Goal: Information Seeking & Learning: Find specific page/section

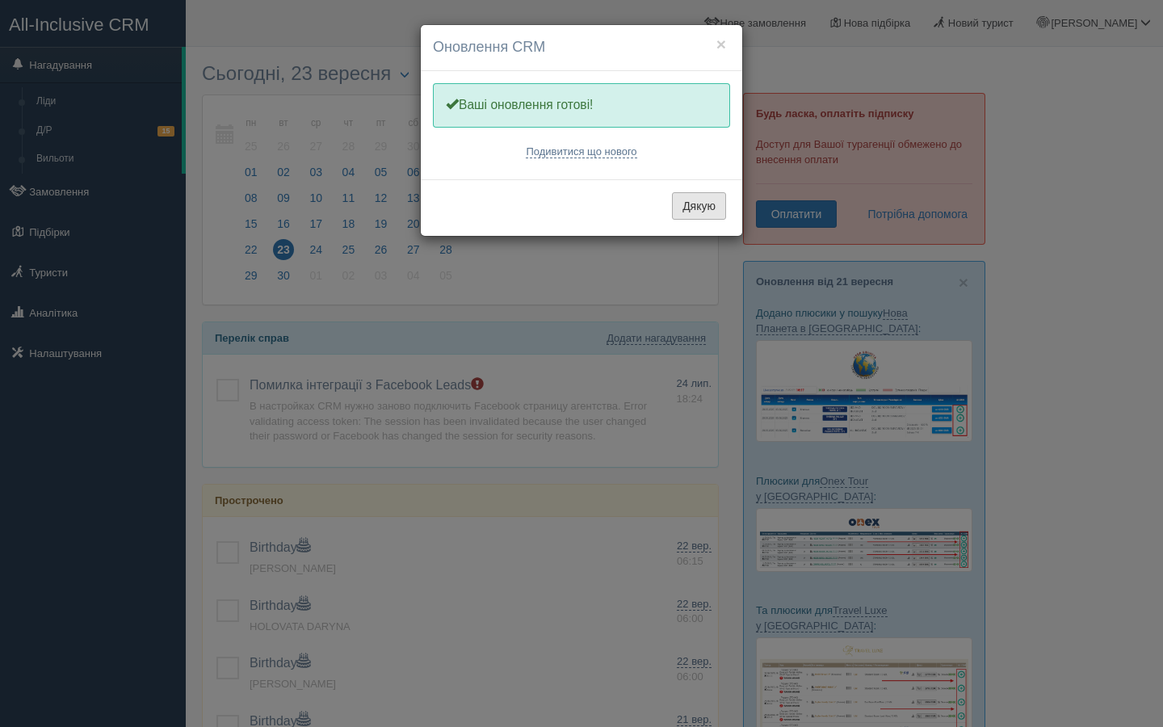
click at [709, 202] on button "Дякую" at bounding box center [699, 205] width 54 height 27
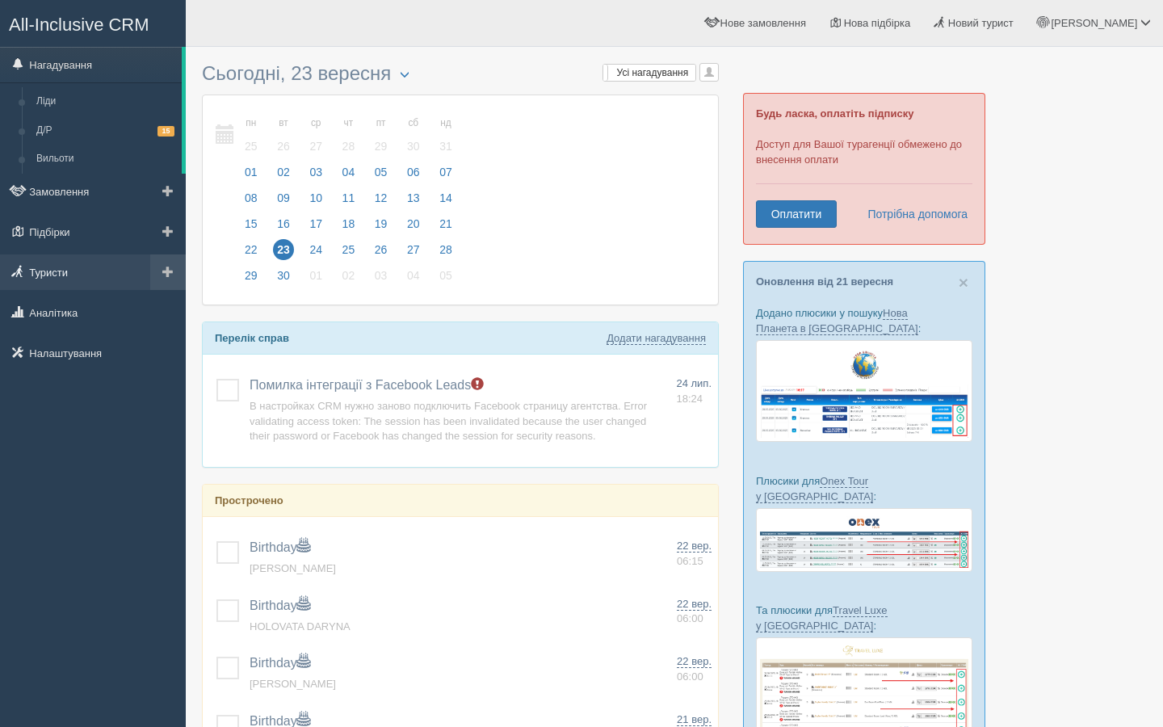
click at [62, 274] on link "Туристи" at bounding box center [93, 272] width 186 height 36
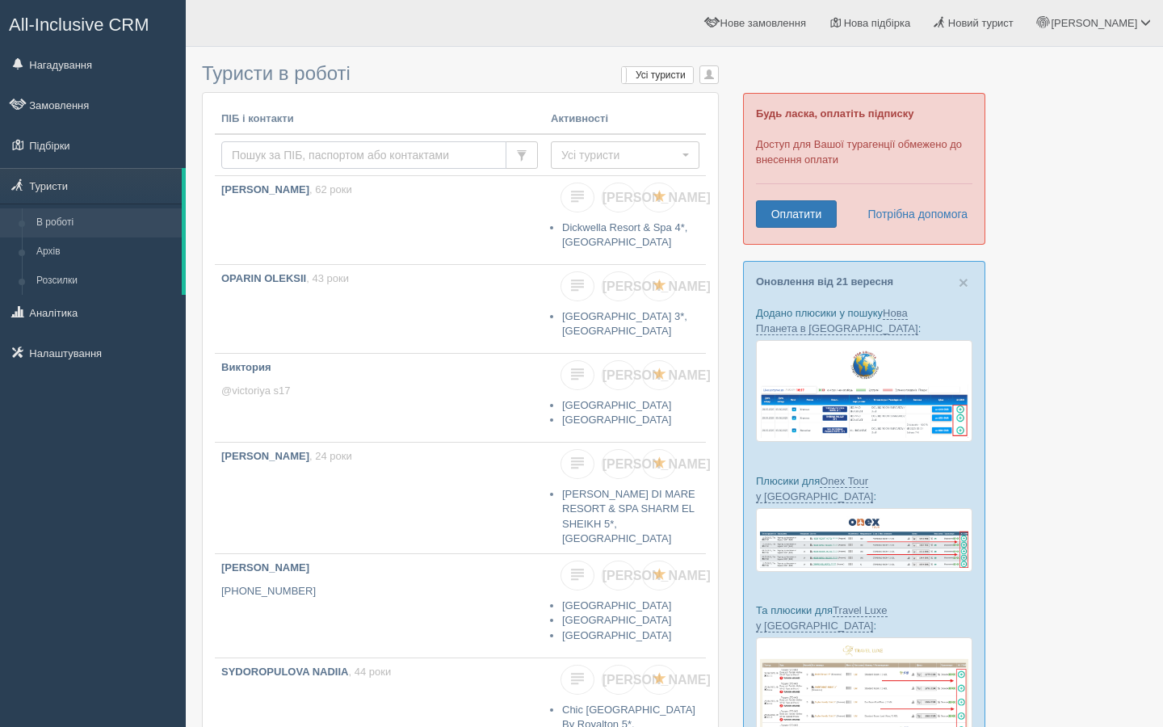
click at [375, 152] on input "text" at bounding box center [363, 154] width 285 height 27
click at [486, 157] on input "[PERSON_NAME]" at bounding box center [363, 154] width 285 height 27
type input "[PERSON_NAME]"
click at [623, 153] on span "Усі туристи" at bounding box center [620, 155] width 117 height 16
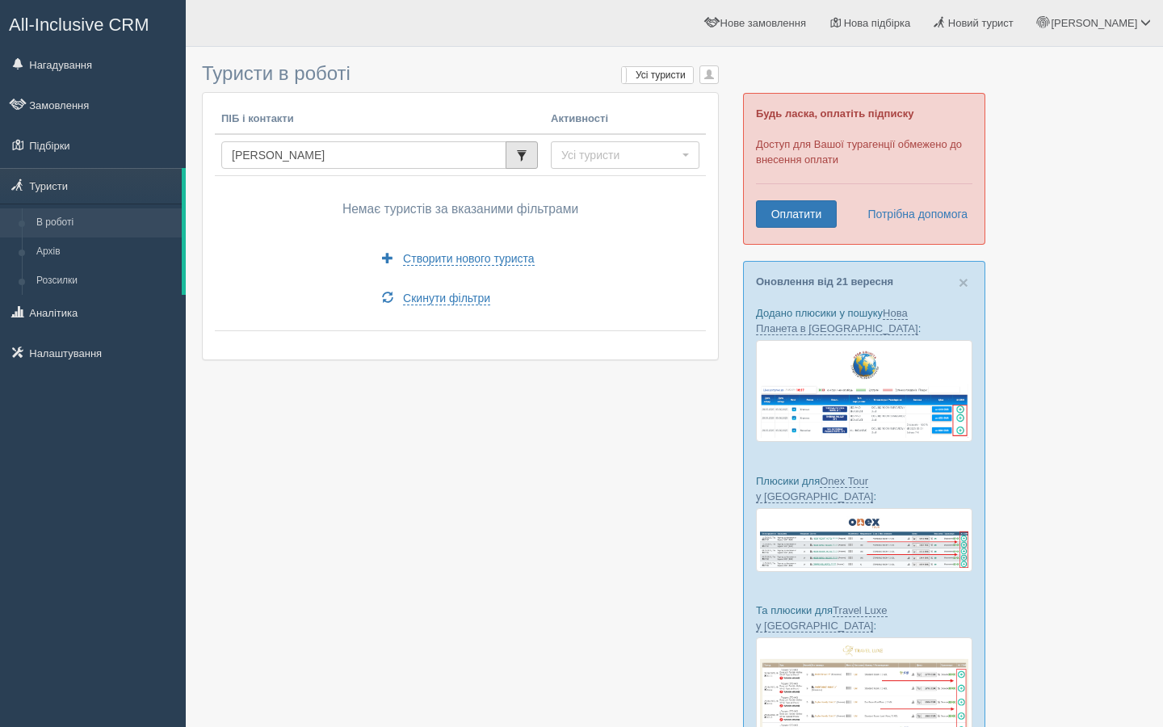
click at [519, 156] on span "button" at bounding box center [521, 155] width 11 height 11
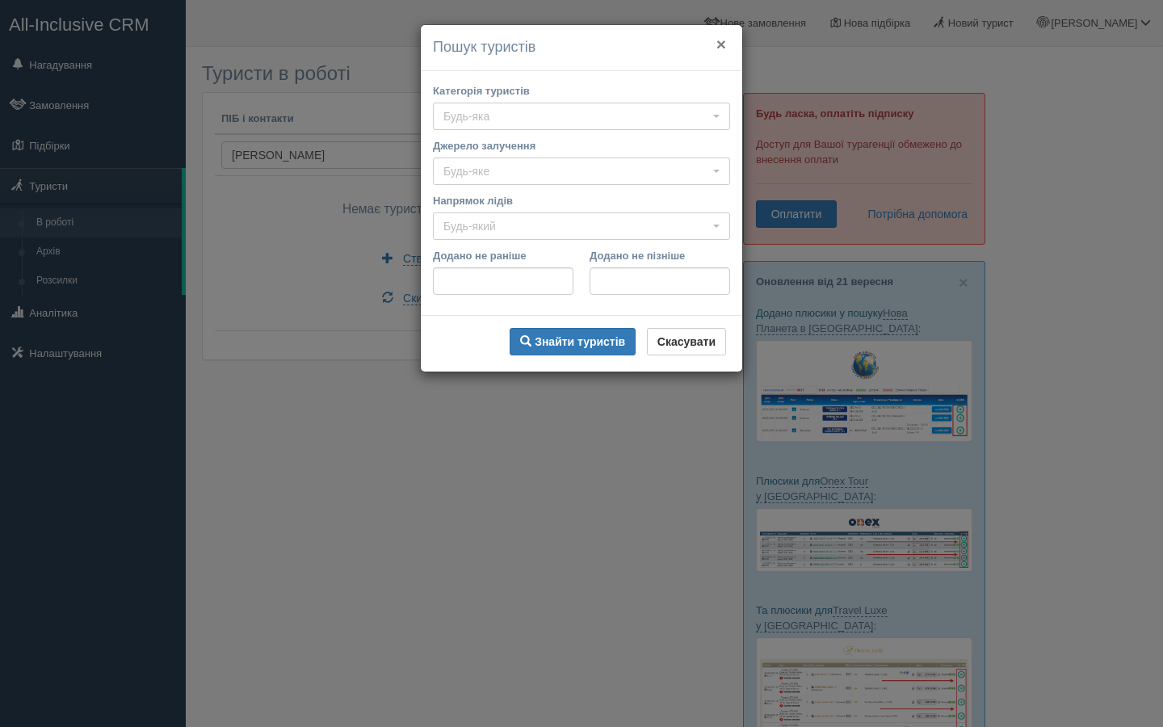
click at [722, 47] on button "×" at bounding box center [722, 44] width 10 height 17
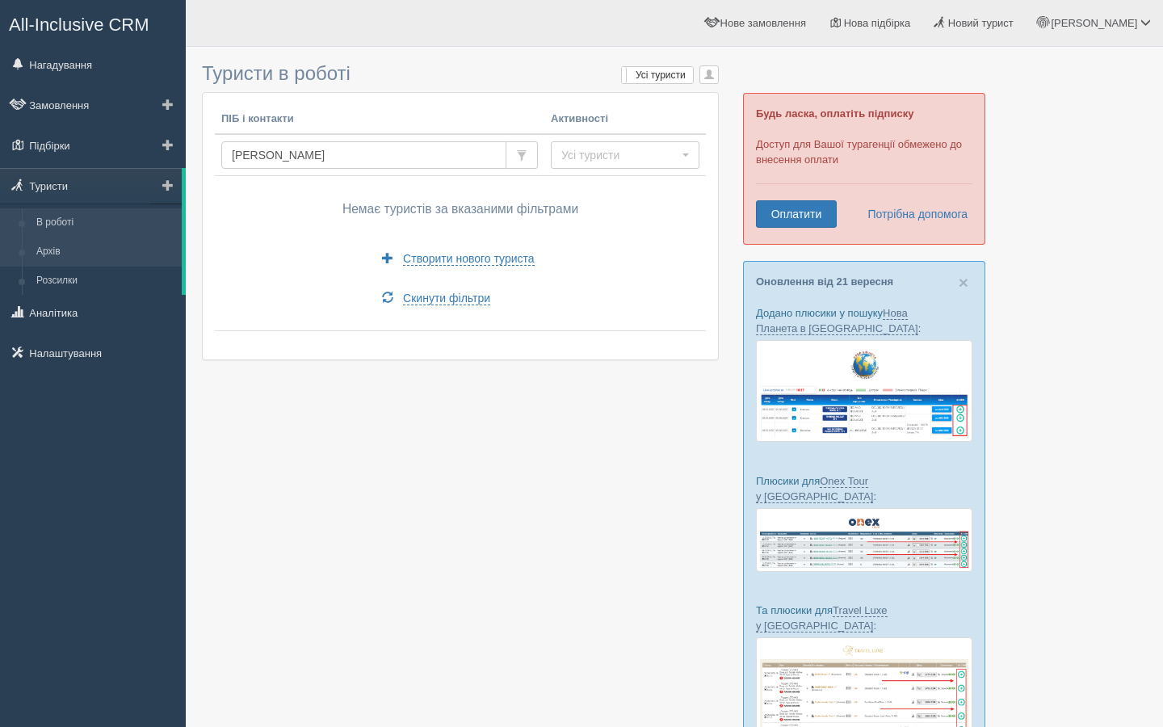
click at [44, 261] on link "Архів" at bounding box center [105, 252] width 153 height 29
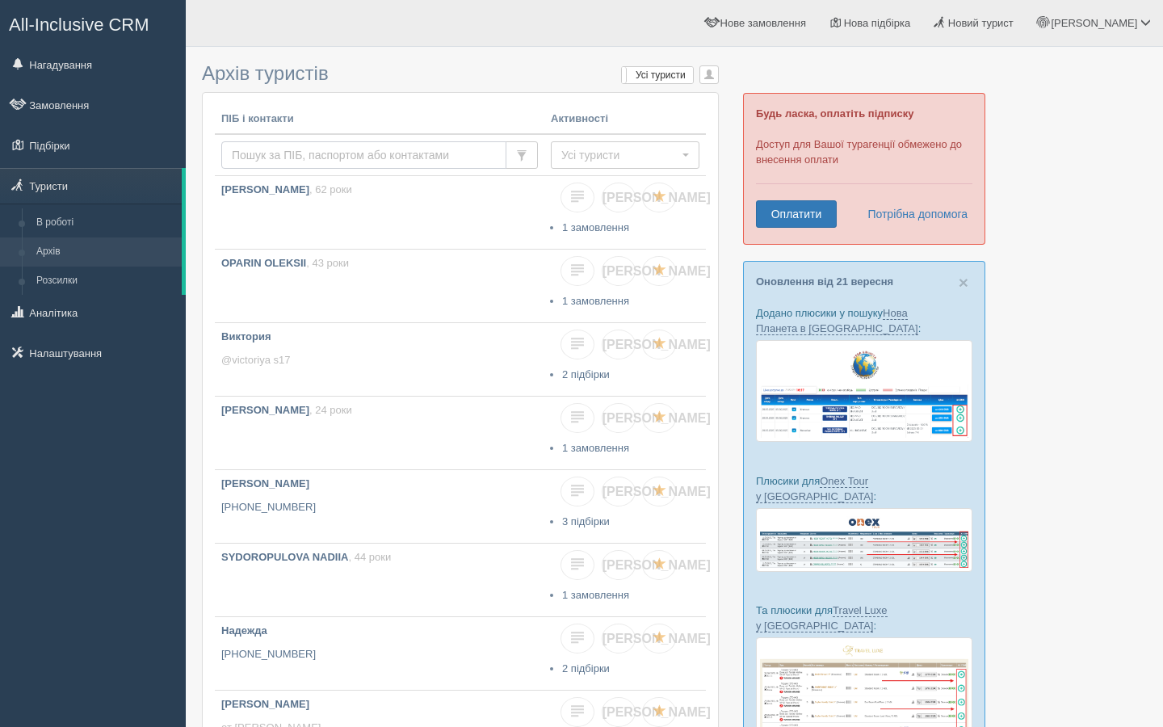
click at [274, 158] on input "text" at bounding box center [363, 154] width 285 height 27
type input "[PERSON_NAME]"
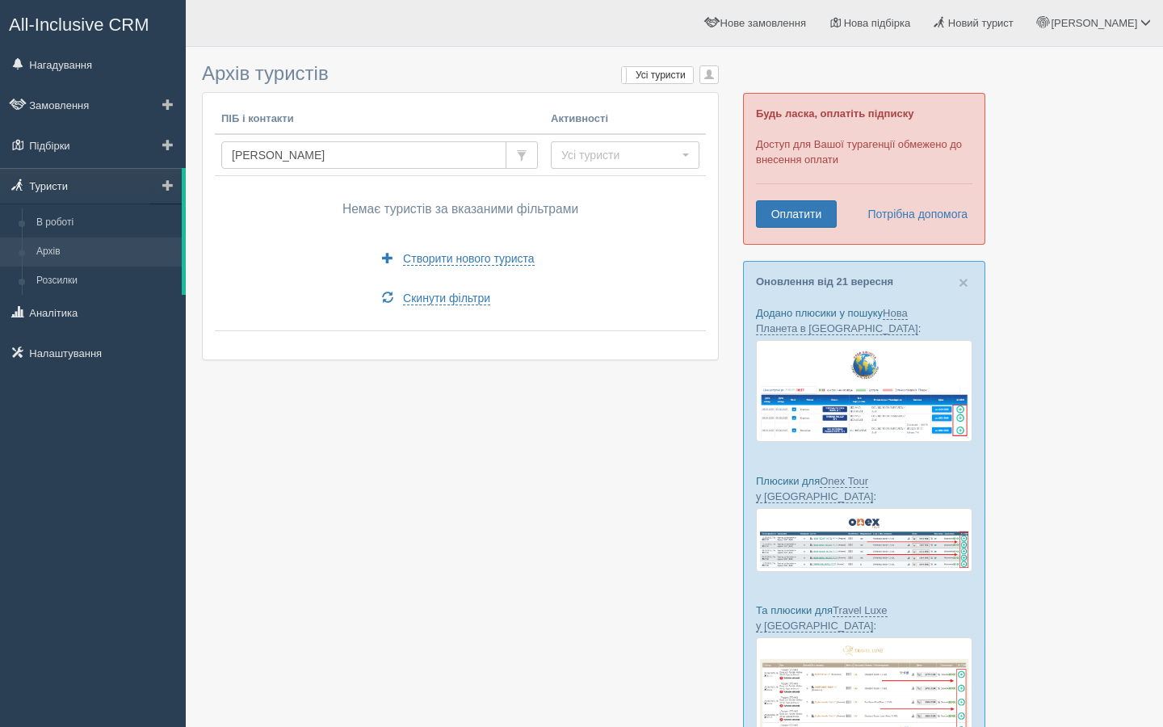
click at [35, 188] on link "Туристи" at bounding box center [91, 186] width 182 height 36
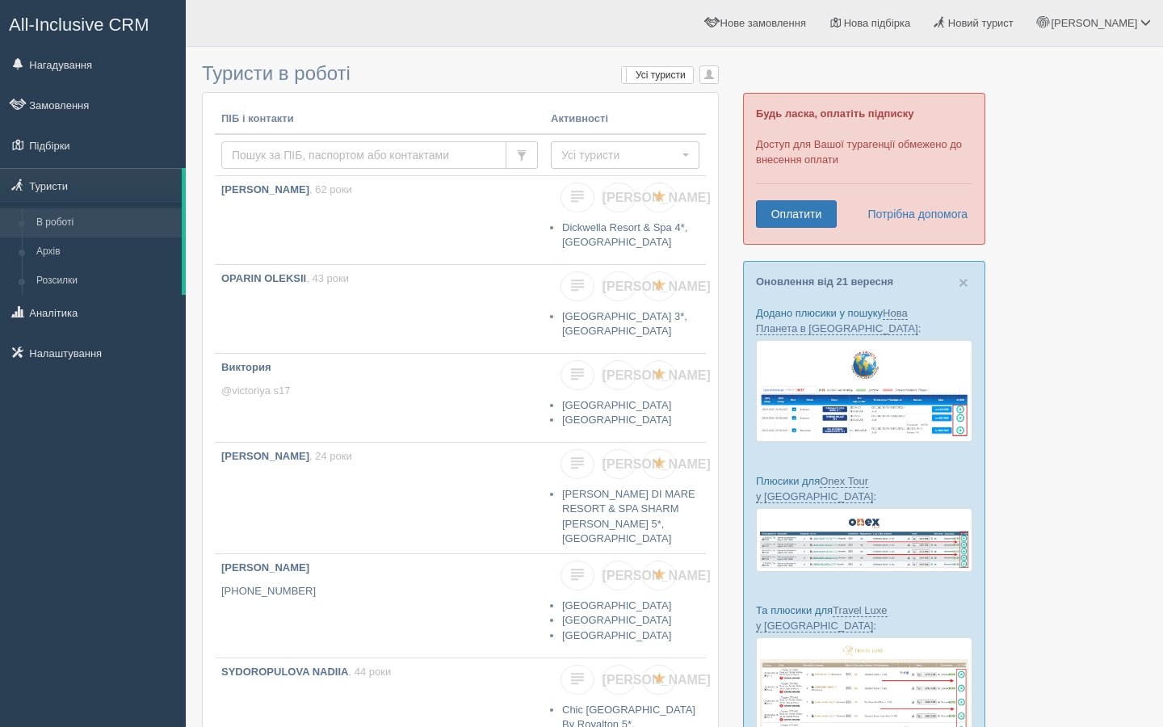
click at [269, 154] on input "text" at bounding box center [363, 154] width 285 height 27
type input "Т"
type input "е"
type input "Ткаченко"
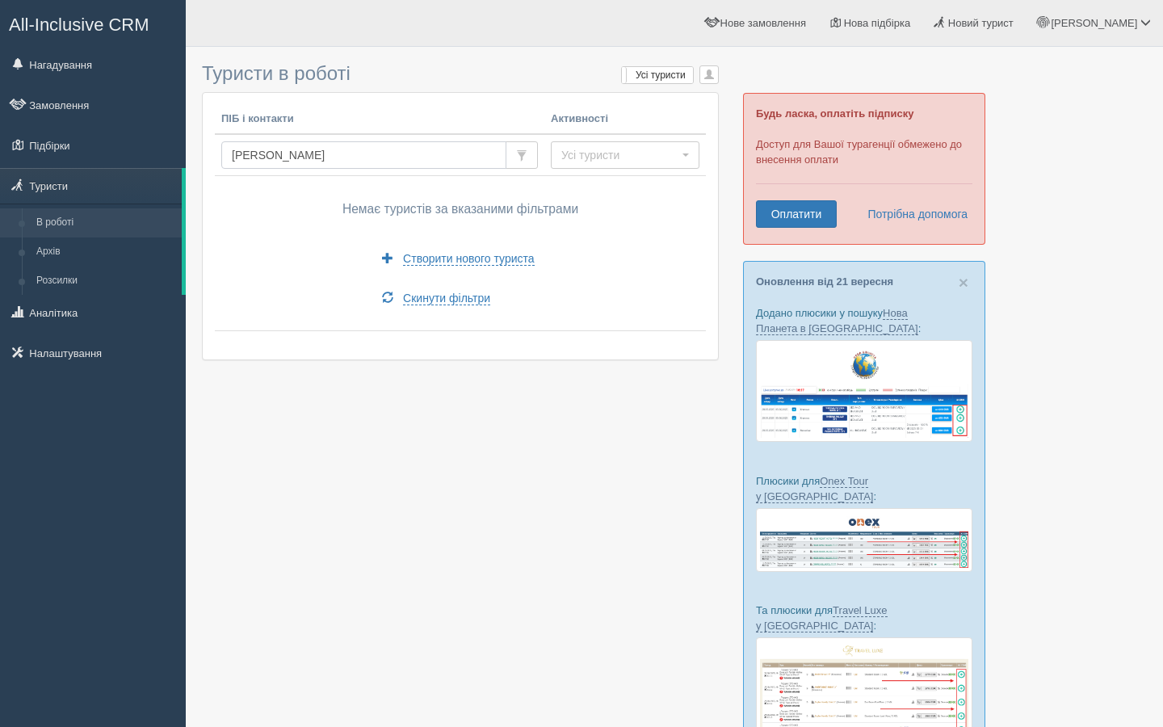
click at [446, 149] on input "[PERSON_NAME]" at bounding box center [363, 154] width 285 height 27
type input "Т"
click at [485, 156] on input "text" at bounding box center [363, 154] width 285 height 27
type input "[PERSON_NAME]"
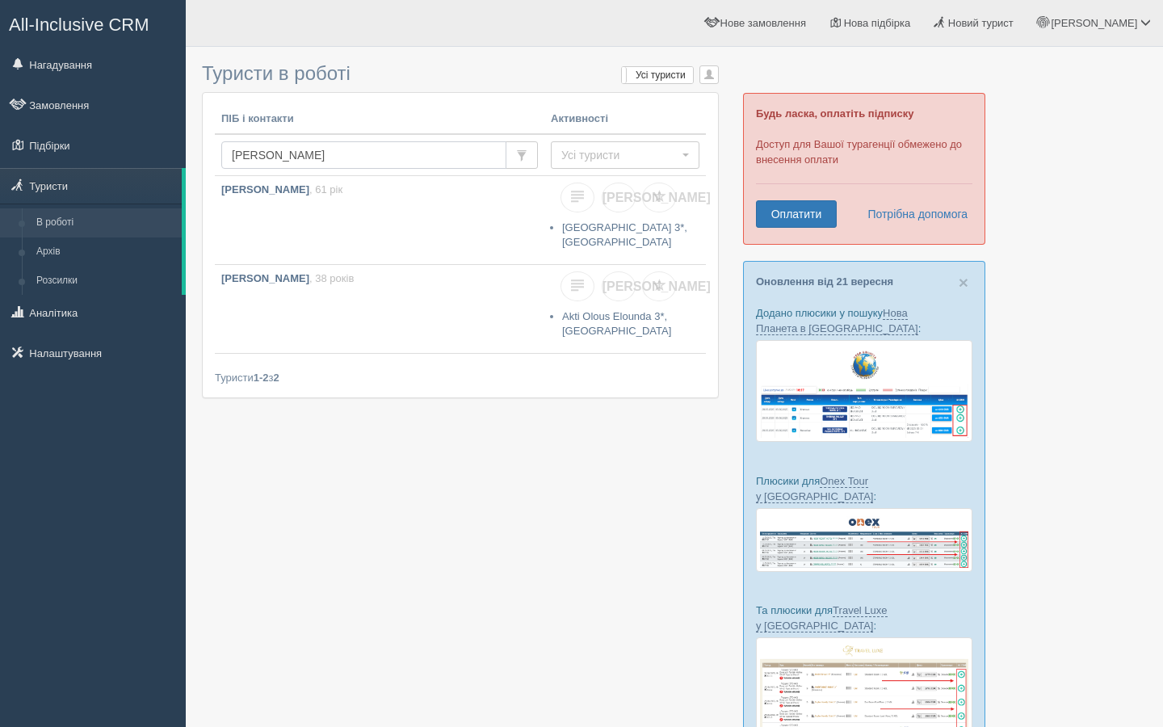
click at [341, 158] on input "Tkachenko" at bounding box center [363, 154] width 285 height 27
click at [66, 106] on link "Замовлення" at bounding box center [93, 105] width 186 height 36
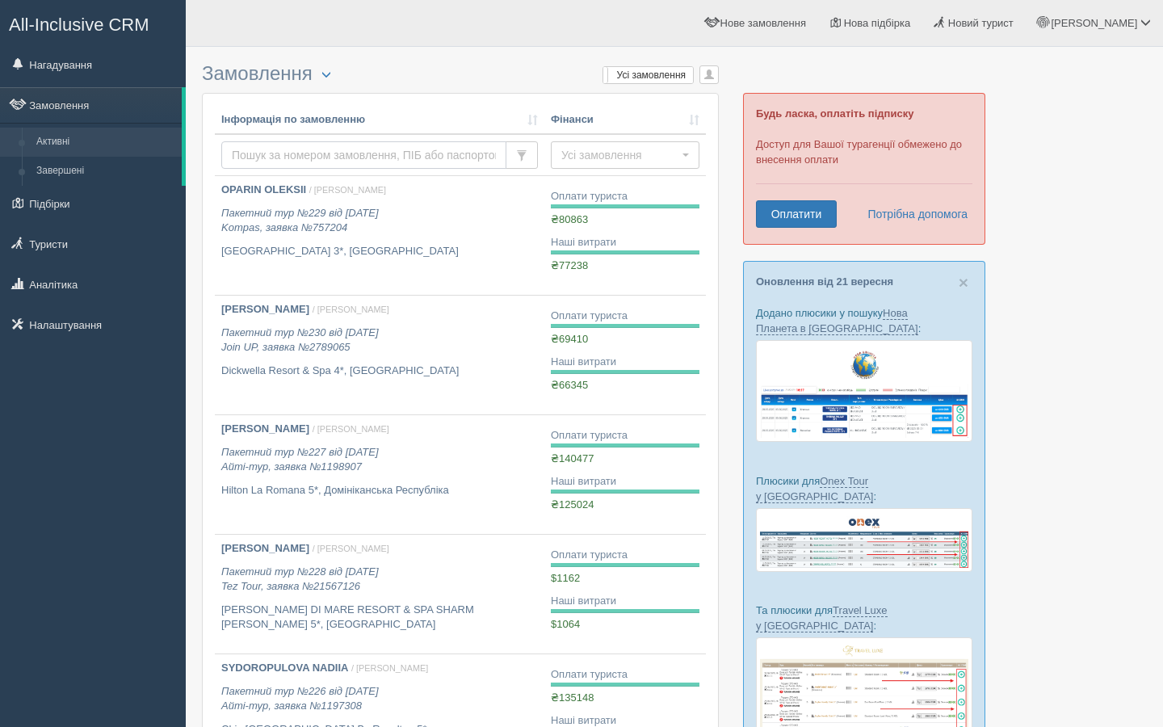
click at [363, 160] on input "text" at bounding box center [363, 154] width 285 height 27
type input "[GEOGRAPHIC_DATA]"
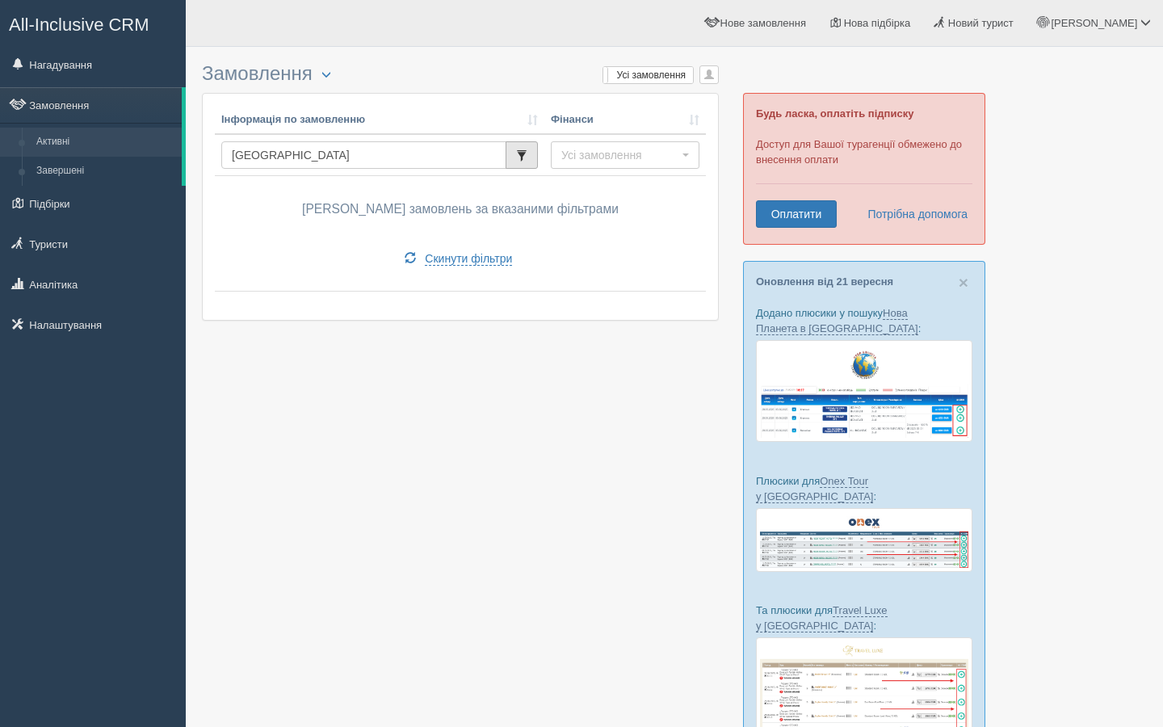
click at [524, 159] on span "button" at bounding box center [521, 155] width 11 height 11
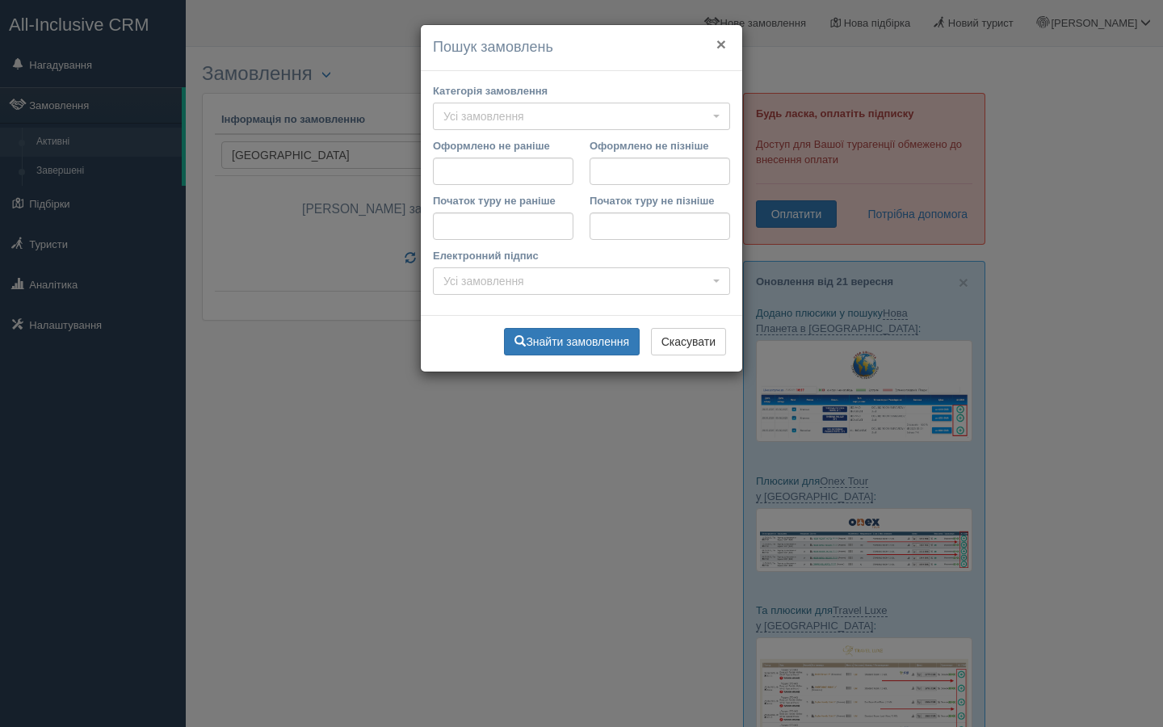
click at [718, 51] on button "×" at bounding box center [722, 44] width 10 height 17
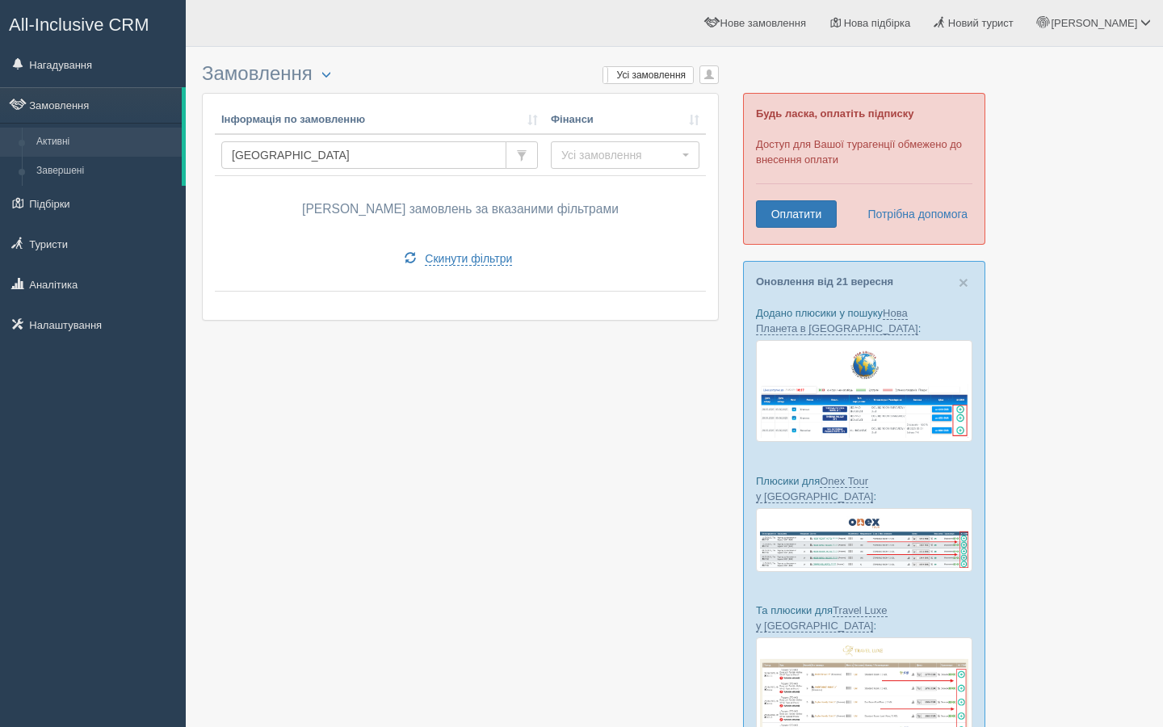
click at [324, 86] on div "Замовлення Турист в офісі Скачати в Excel Розширений пошук... Мої замовлення Ус…" at bounding box center [460, 196] width 517 height 282
click at [321, 70] on button "button" at bounding box center [326, 74] width 27 height 19
click at [71, 246] on link "Туристи" at bounding box center [93, 244] width 186 height 36
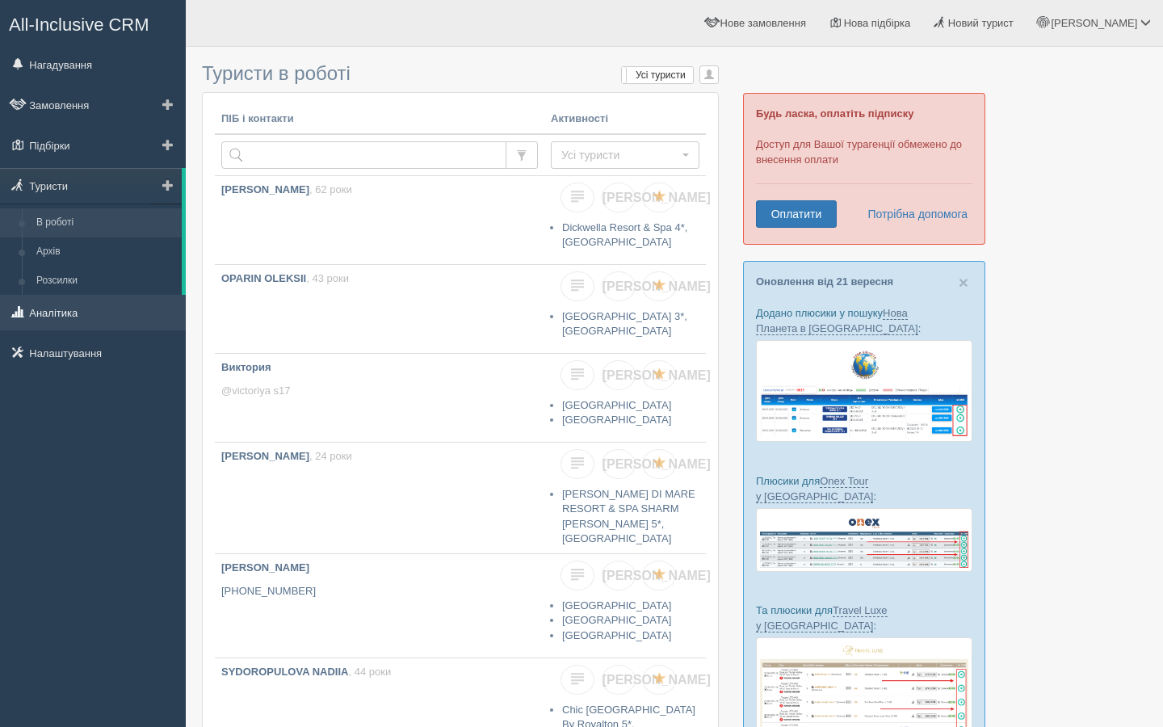
click at [71, 321] on link "Аналітика" at bounding box center [93, 313] width 186 height 36
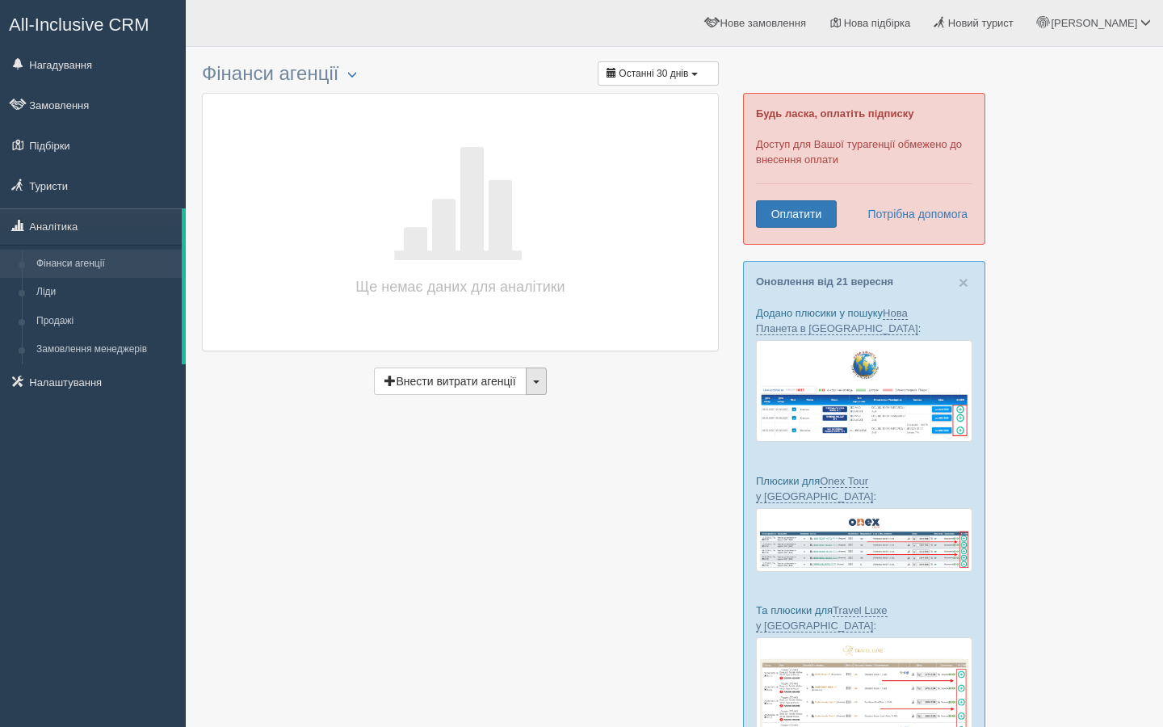
click at [545, 381] on button "button" at bounding box center [536, 381] width 21 height 27
click at [700, 78] on button "Останні 30 днів" at bounding box center [658, 73] width 121 height 24
click at [637, 230] on li "Інше" at bounding box center [655, 230] width 113 height 25
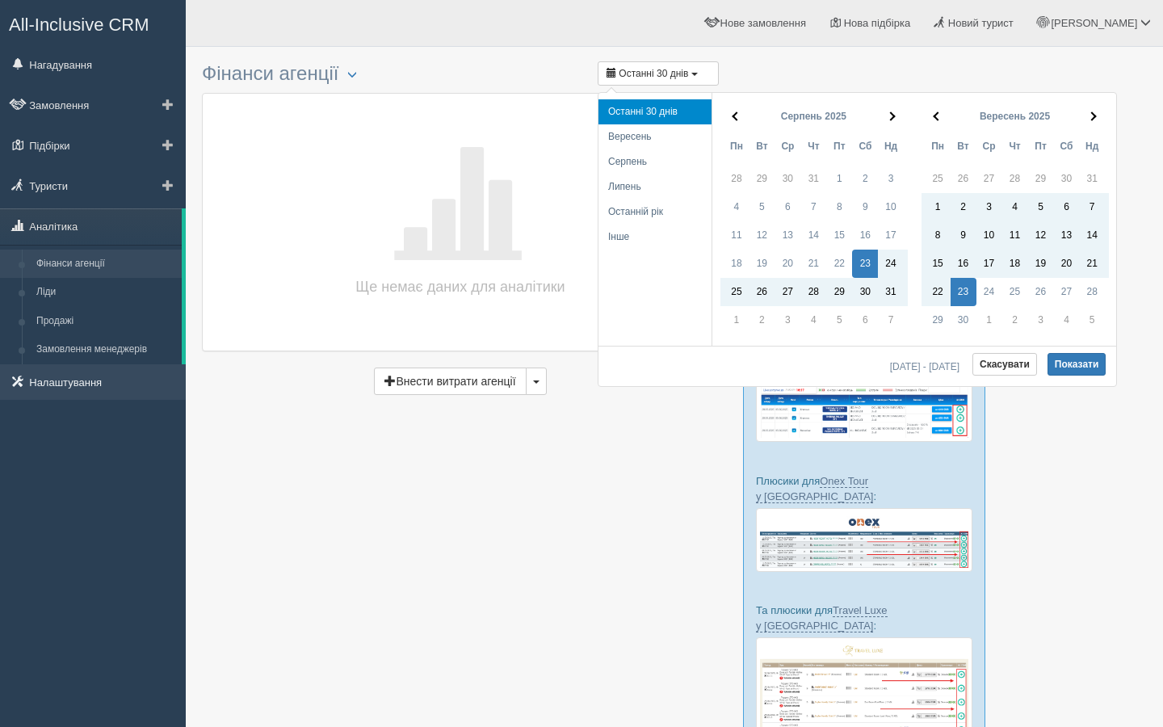
click at [97, 387] on link "Налаштування" at bounding box center [93, 382] width 186 height 36
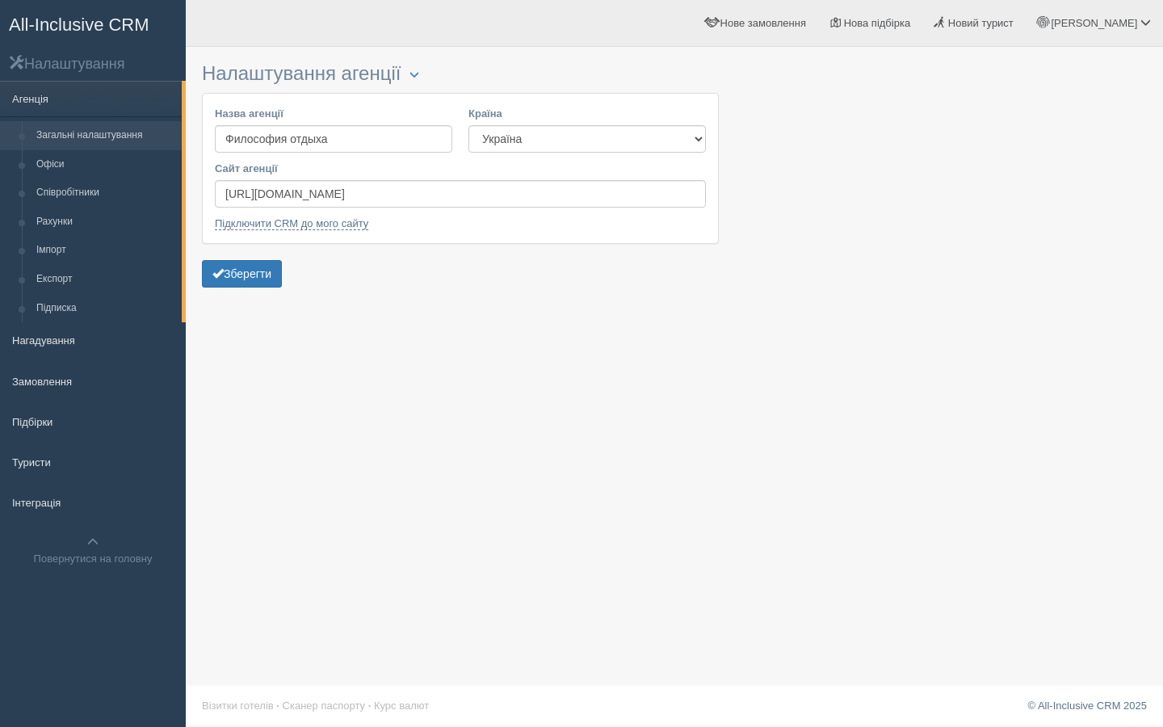
click at [98, 137] on link "Загальні налаштування" at bounding box center [105, 135] width 153 height 29
click at [51, 170] on link "Офіси" at bounding box center [105, 164] width 153 height 29
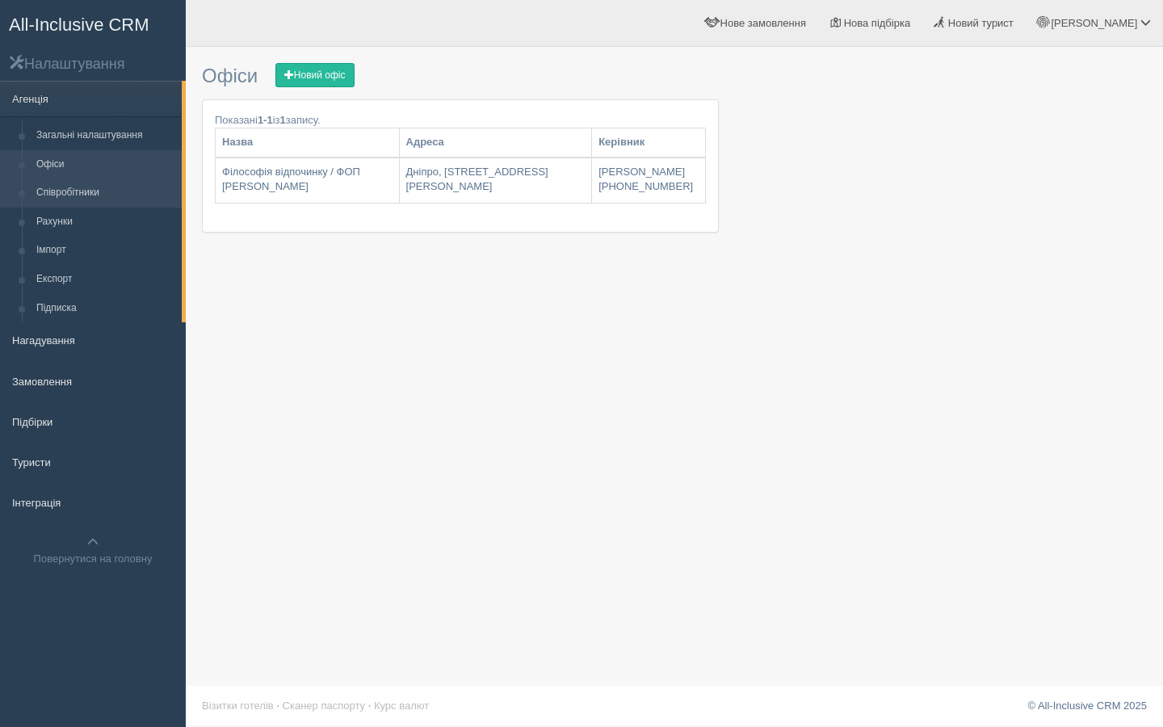
click at [73, 196] on link "Співробітники" at bounding box center [105, 193] width 153 height 29
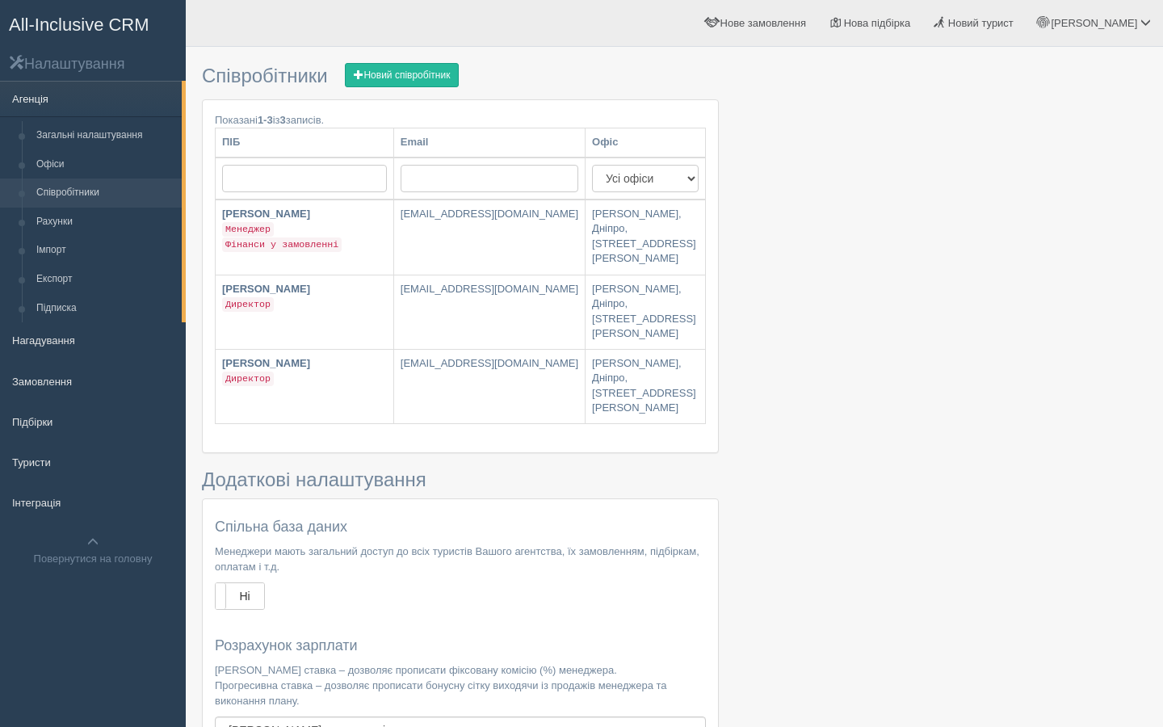
click at [49, 95] on link "Агенція" at bounding box center [91, 99] width 182 height 36
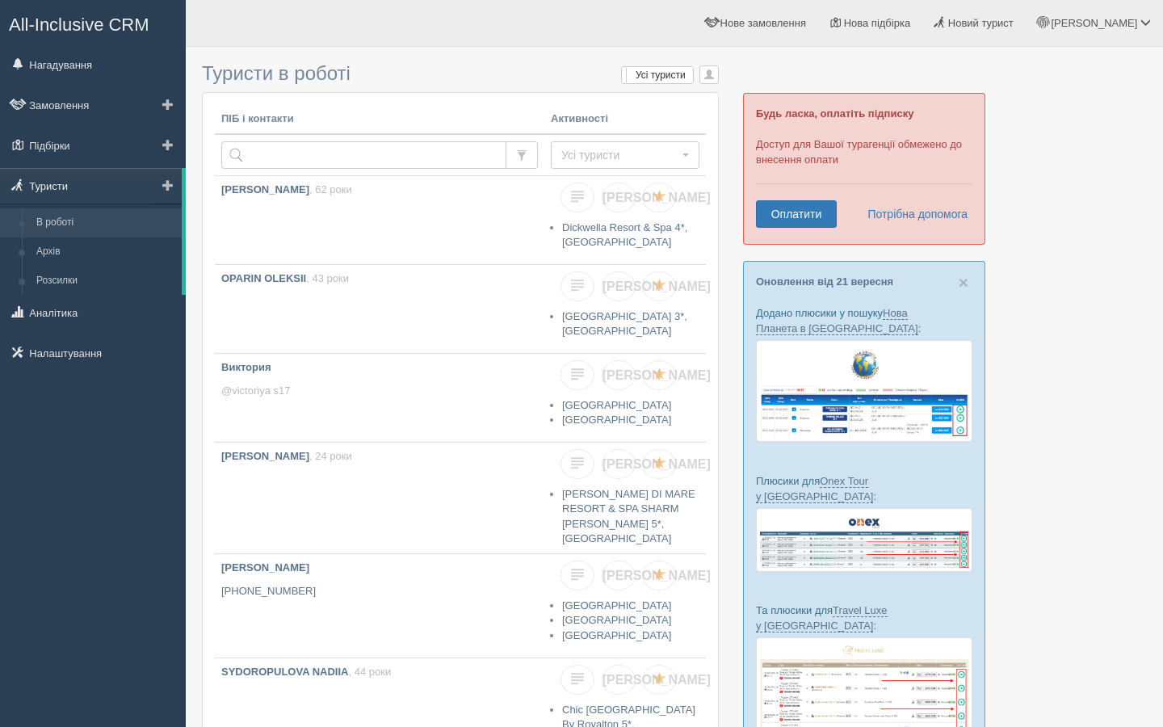
click at [62, 187] on link "Туристи" at bounding box center [91, 186] width 182 height 36
click at [586, 164] on button "Усі туристи" at bounding box center [625, 154] width 149 height 27
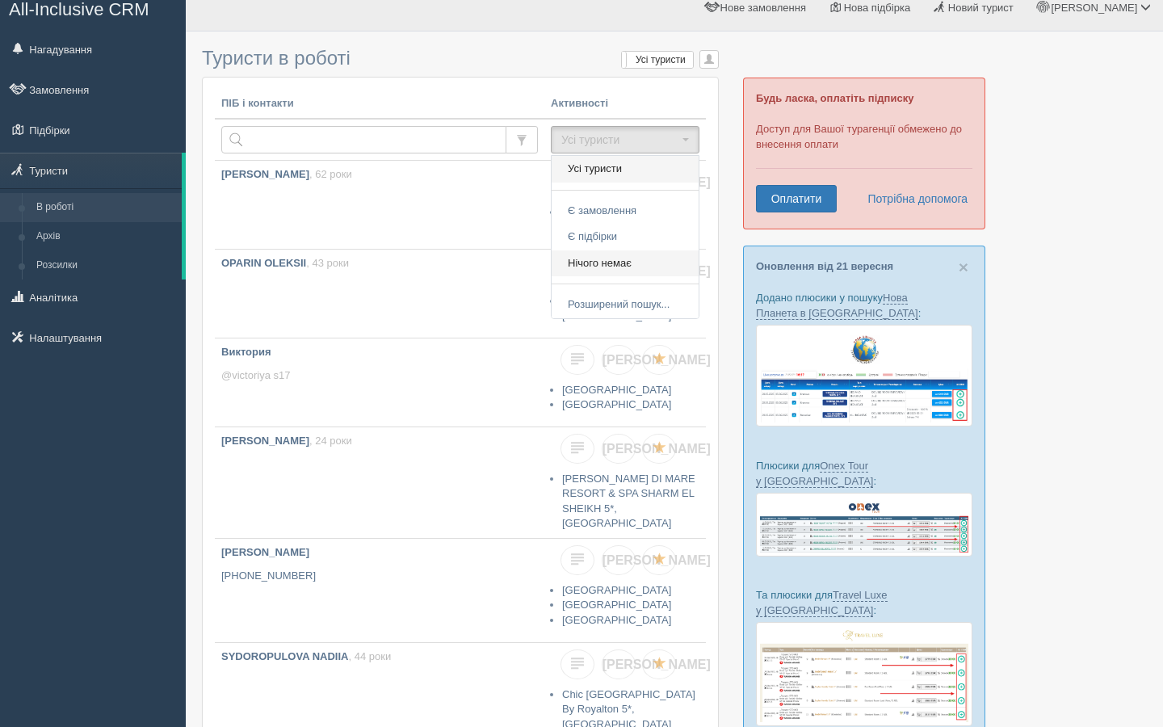
scroll to position [12, 0]
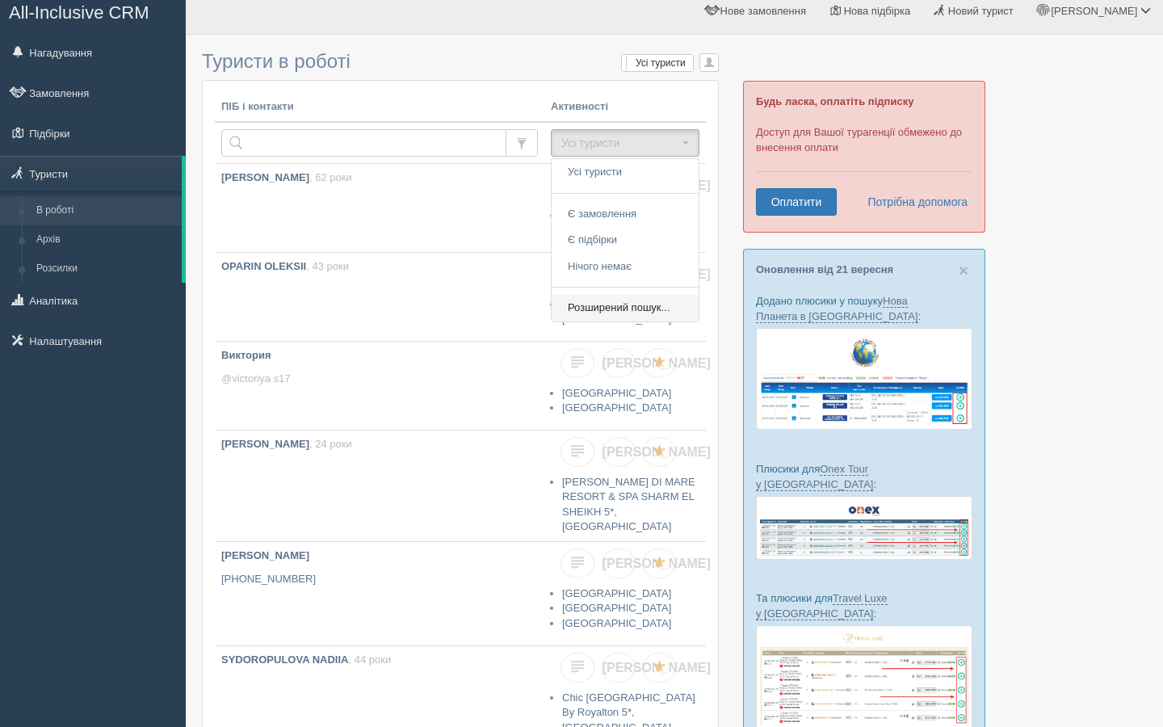
click at [609, 311] on span "Розширений пошук..." at bounding box center [619, 308] width 102 height 15
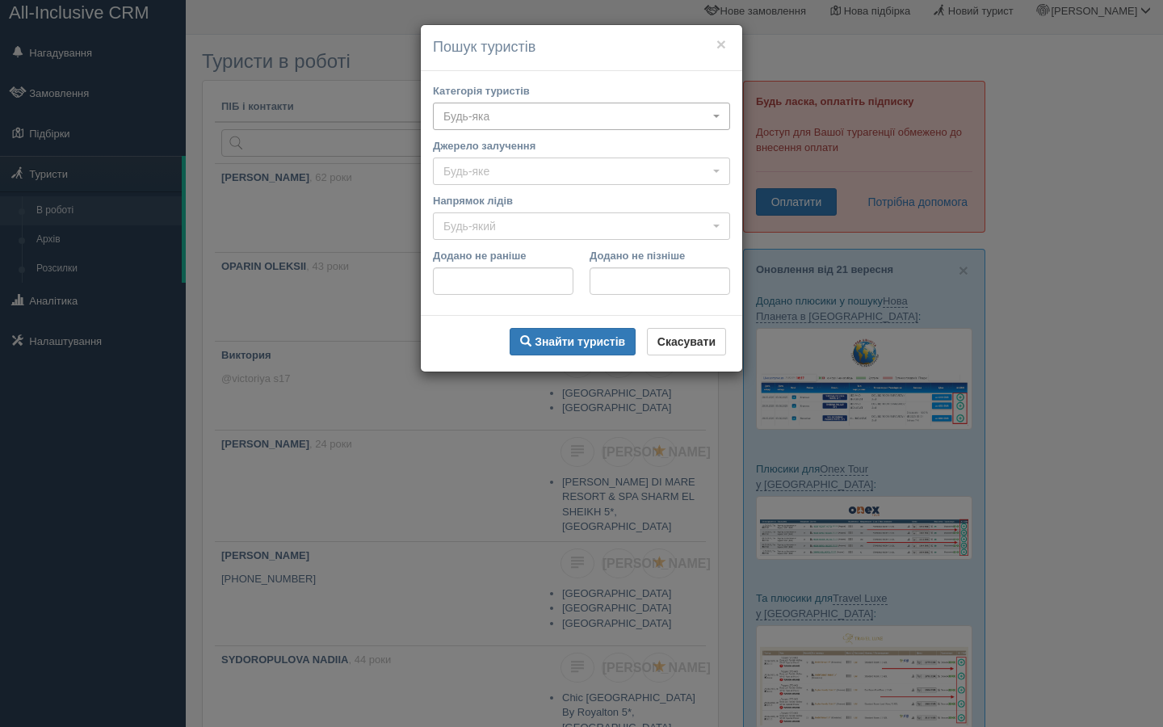
click at [528, 116] on span "Будь-яка" at bounding box center [577, 116] width 266 height 16
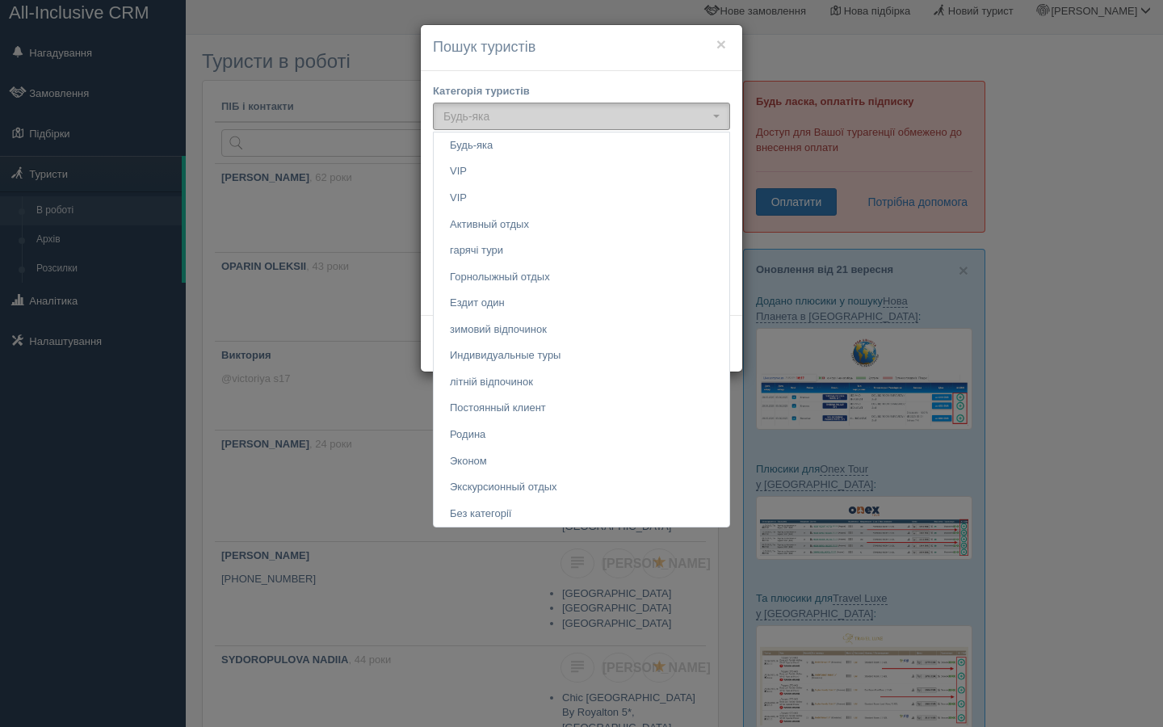
click at [528, 116] on span "Будь-яка" at bounding box center [577, 116] width 266 height 16
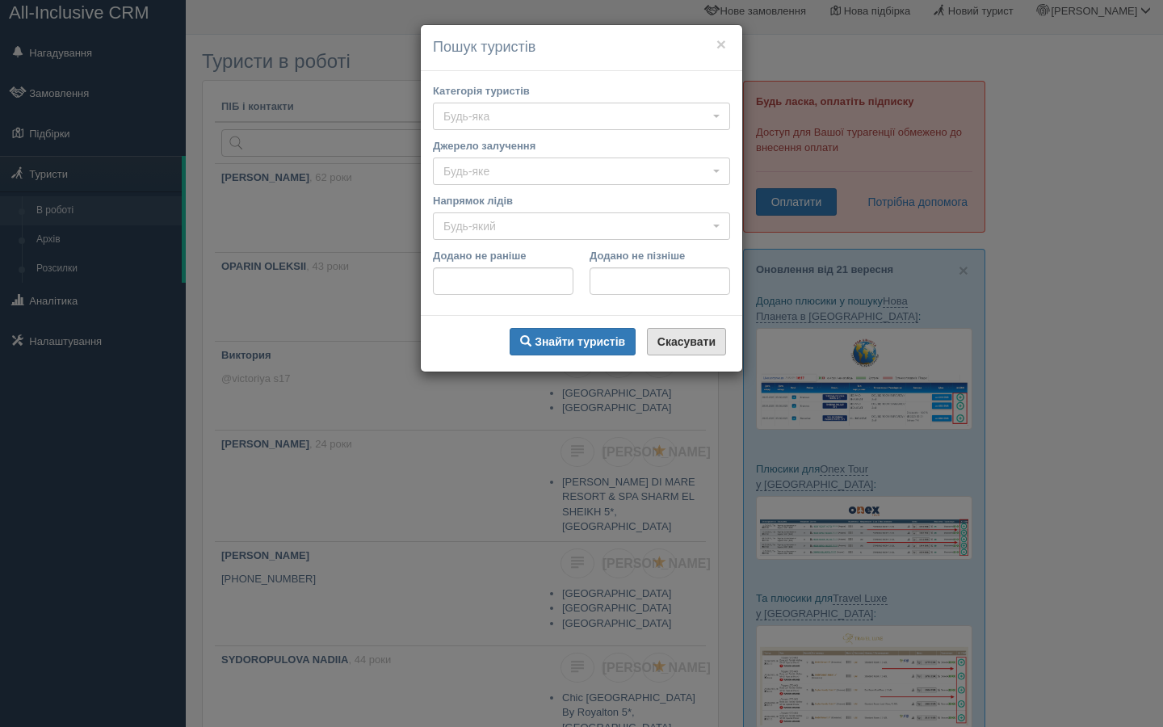
click at [678, 343] on b "Скасувати" at bounding box center [687, 341] width 58 height 13
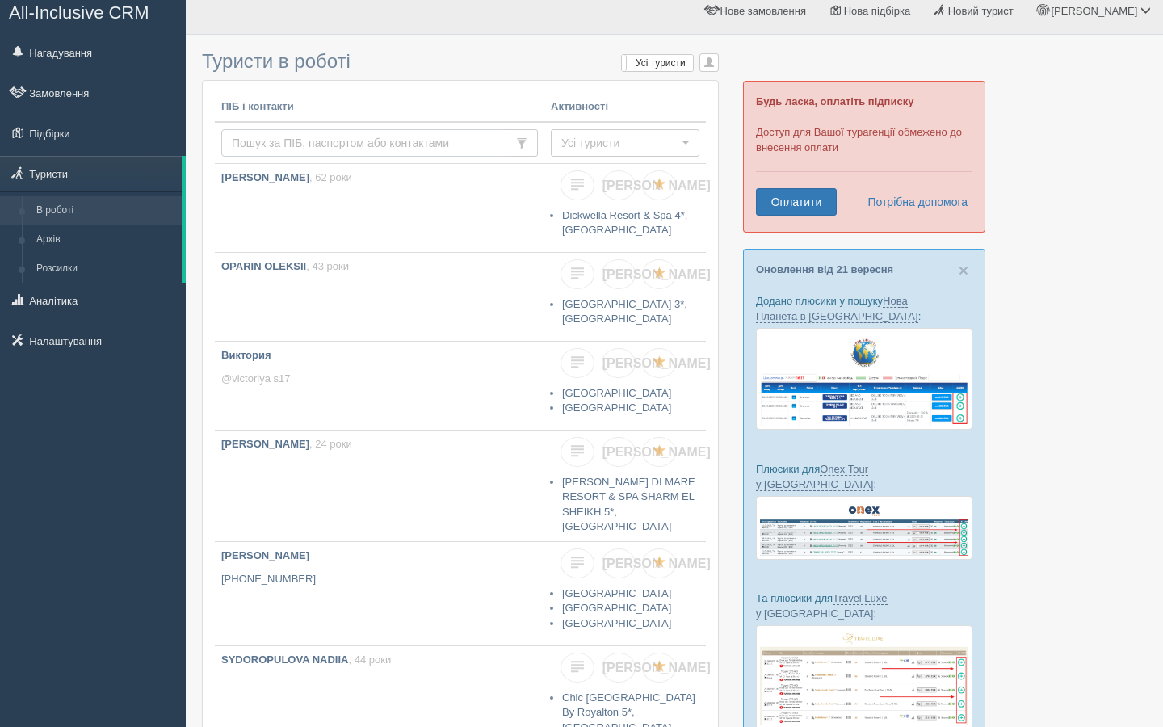
click at [349, 145] on input "text" at bounding box center [363, 142] width 285 height 27
type input "n"
type input "Svitlana"
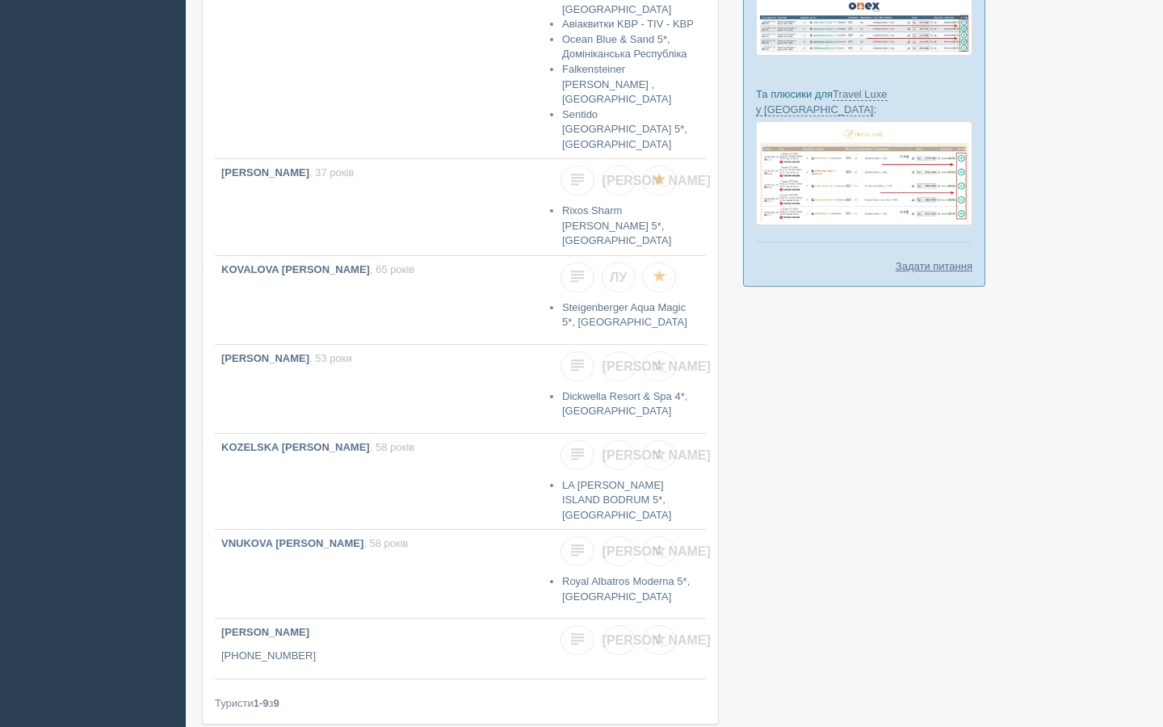
scroll to position [519, 0]
